Goal: Navigation & Orientation: Find specific page/section

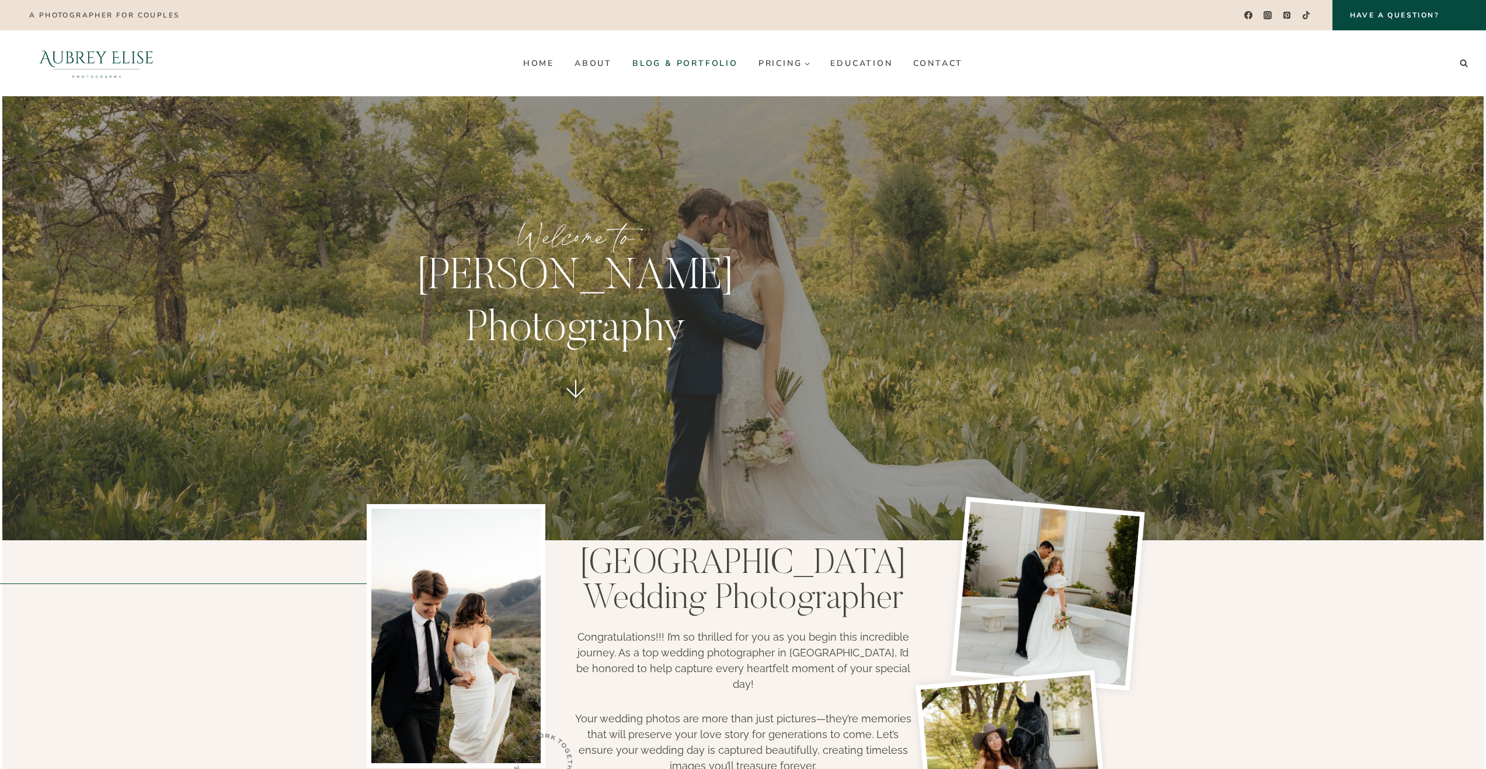
click at [689, 65] on link "Blog & Portfolio" at bounding box center [685, 63] width 126 height 19
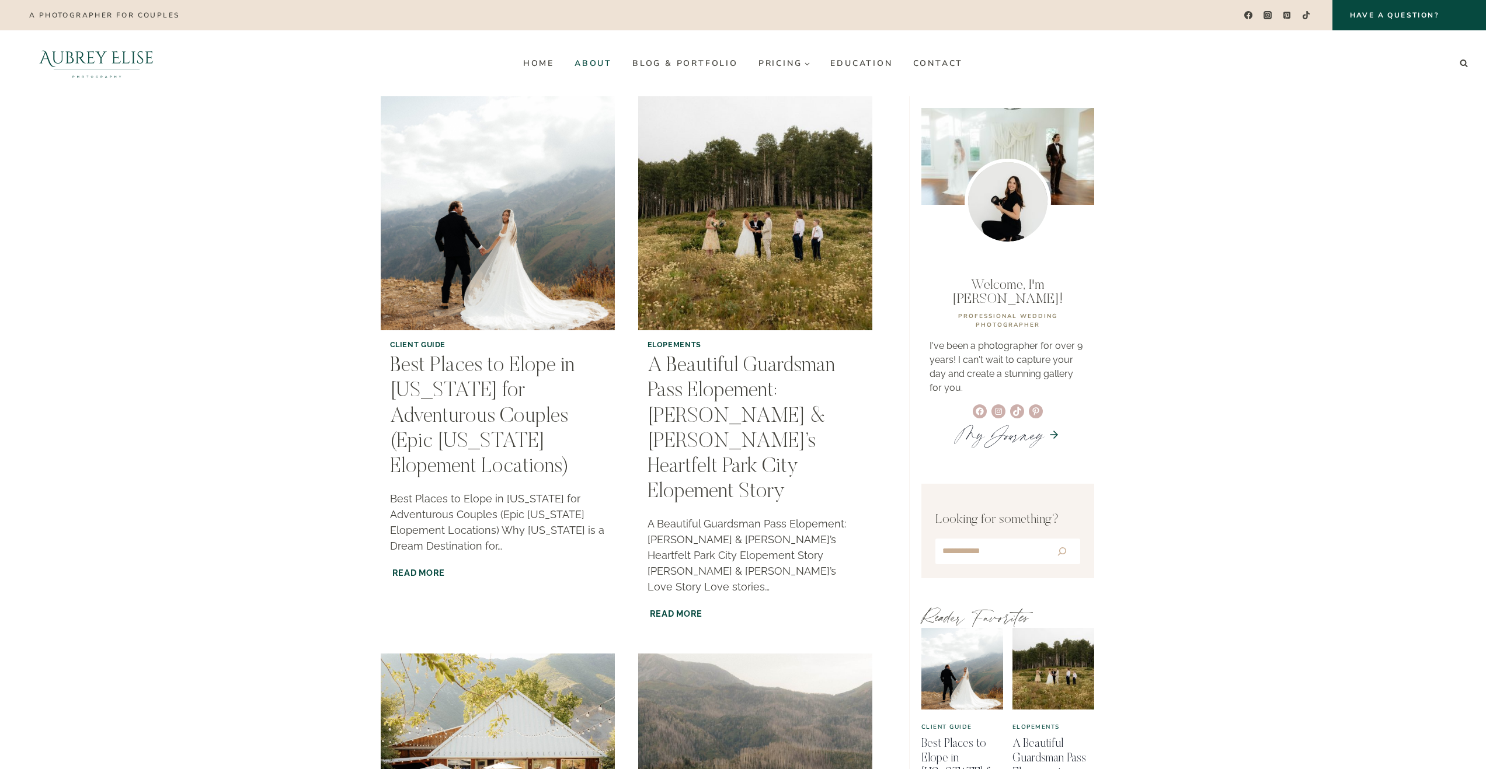
click at [609, 61] on link "About" at bounding box center [593, 63] width 58 height 19
